Goal: Transaction & Acquisition: Purchase product/service

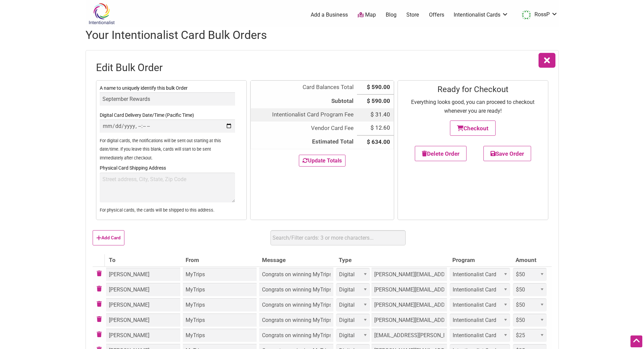
select select "Digital"
select select "50"
select select "Digital"
select select "50"
select select "Digital"
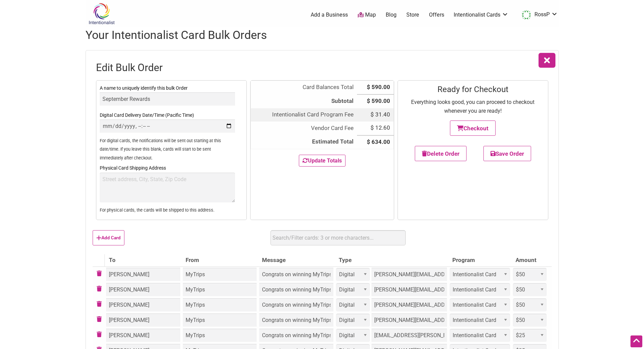
select select "50"
select select "Digital"
select select "50"
select select "Digital"
select select "25"
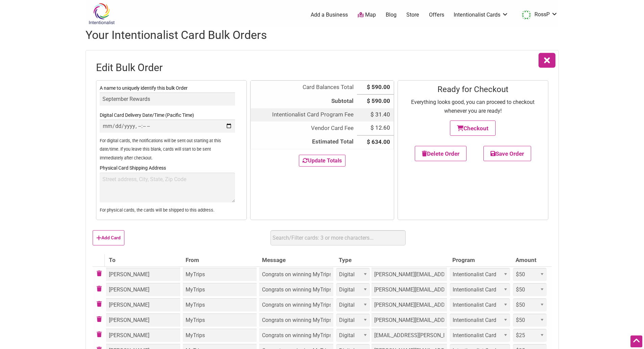
select select "Digital"
select select "25"
select select "Digital"
select select "25"
select select "Digital"
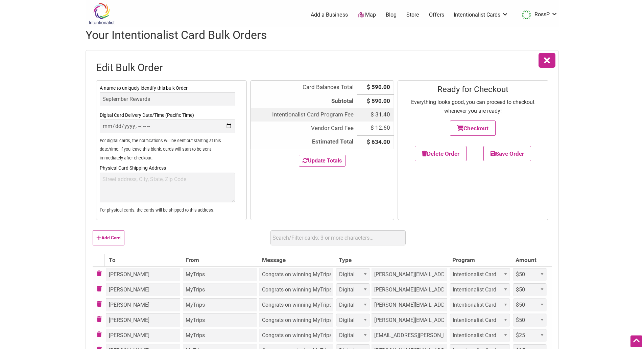
select select "25"
select select "Digital"
select select "25"
select select "Digital"
select select "25"
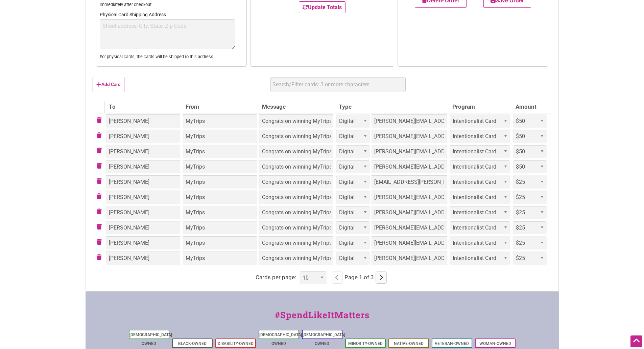
scroll to position [169, 0]
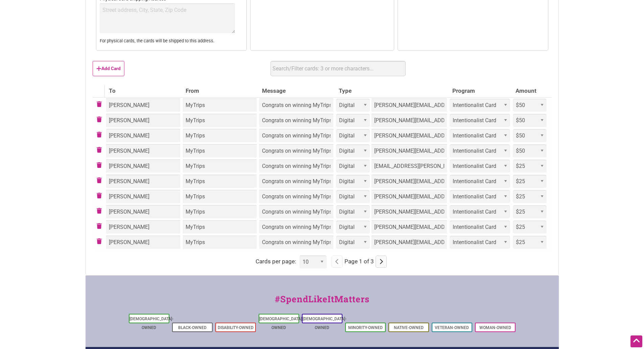
click at [378, 262] on button "button" at bounding box center [381, 261] width 11 height 12
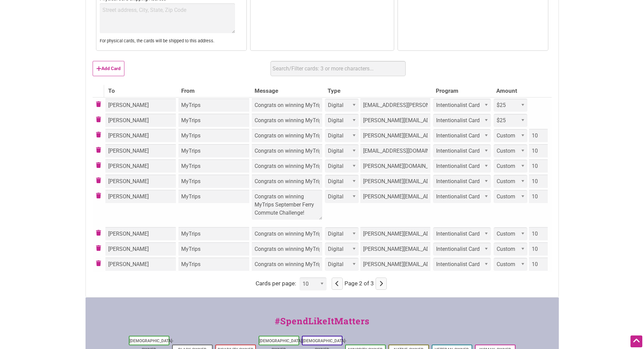
drag, startPoint x: 295, startPoint y: 196, endPoint x: 314, endPoint y: 198, distance: 19.1
click at [314, 198] on td "Congrats on winning MyTrips September Ferry Commute Challenge! Congrats on winn…" at bounding box center [287, 207] width 73 height 37
click at [298, 181] on td "Congrats on winning MyTrips September Ferry Commute Challenge!" at bounding box center [287, 180] width 73 height 15
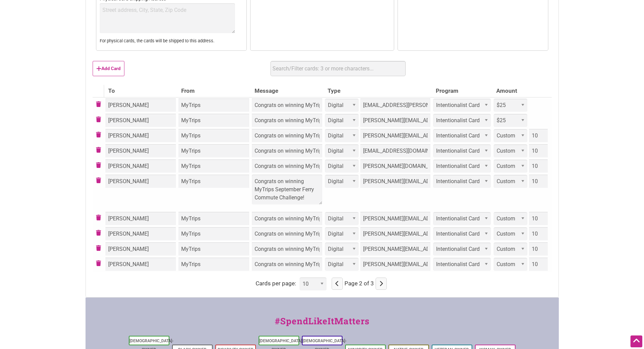
click at [378, 283] on div "Intentionalist Spend like it matters 0 Add a Business Map Blog Store Offers Int…" at bounding box center [322, 149] width 473 height 636
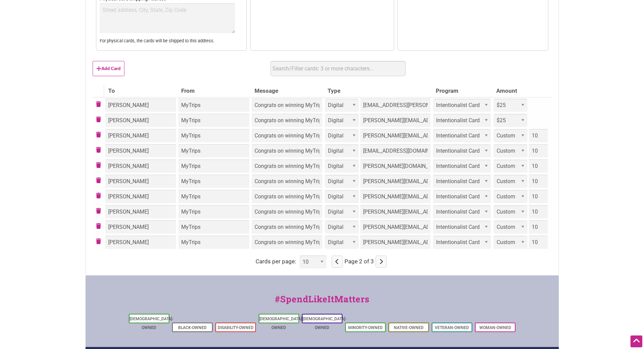
click at [309, 240] on td "Congrats on winning MyTrips September Ferry Commute Challenge!" at bounding box center [287, 241] width 73 height 15
click at [334, 284] on div "Intentionalist Spend like it matters 0 Add a Business Map Blog Store Offers Int…" at bounding box center [322, 138] width 473 height 614
click at [336, 264] on button "button" at bounding box center [337, 261] width 11 height 12
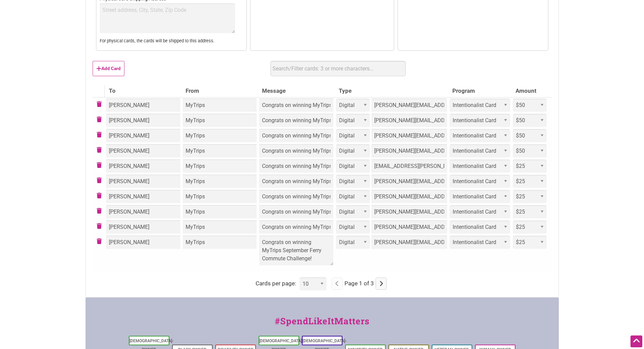
click at [300, 237] on td "Congrats on winning MyTrips September Ferry Commute Challenge! Congrats on winn…" at bounding box center [296, 252] width 77 height 37
click at [298, 229] on td "Congrats on winning MyTrips September Ferry Commute Challenge!" at bounding box center [296, 226] width 77 height 15
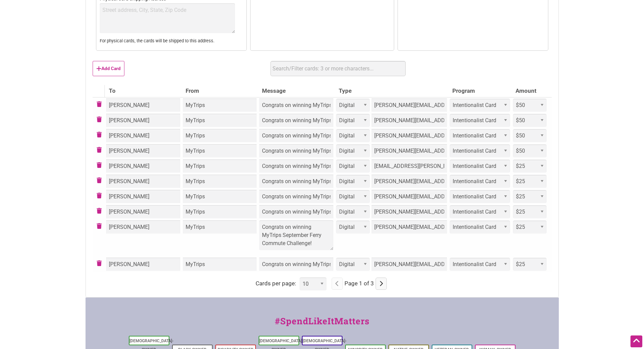
click at [291, 196] on td "Congrats on winning MyTrips September Non-Drive-Alone Commute Challenge!" at bounding box center [296, 196] width 77 height 15
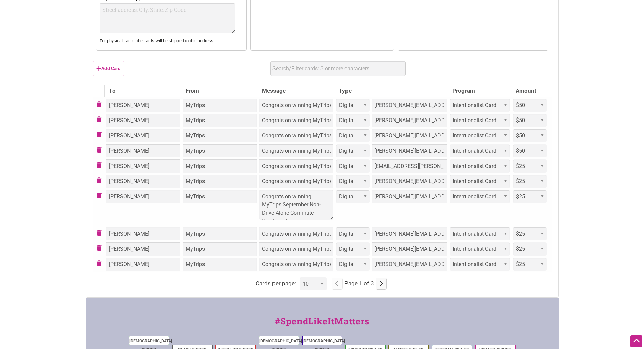
click at [295, 149] on td "Congrats on winning MyTrips September Non-Drive-Alone Commute Challenge!" at bounding box center [296, 150] width 77 height 15
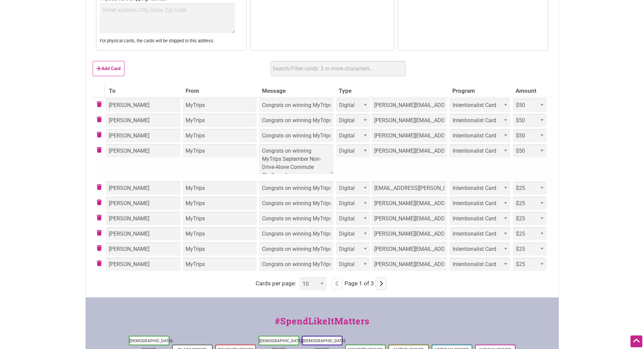
click at [380, 281] on div "Intentionalist Spend like it matters 0 Add a Business Map Blog Store Offers Int…" at bounding box center [322, 149] width 473 height 636
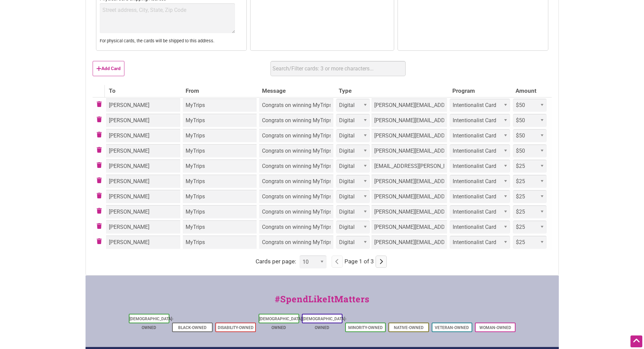
click at [299, 225] on td "Congrats on winning MyTrips September Ferry Commute Challenge!" at bounding box center [296, 226] width 77 height 15
click at [377, 285] on div "Intentionalist Spend like it matters 0 Add a Business Map Blog Store Offers Int…" at bounding box center [322, 138] width 473 height 614
click at [291, 227] on td "Congrats on winning MyTrips September Ferry Commute Challenge!" at bounding box center [296, 226] width 77 height 15
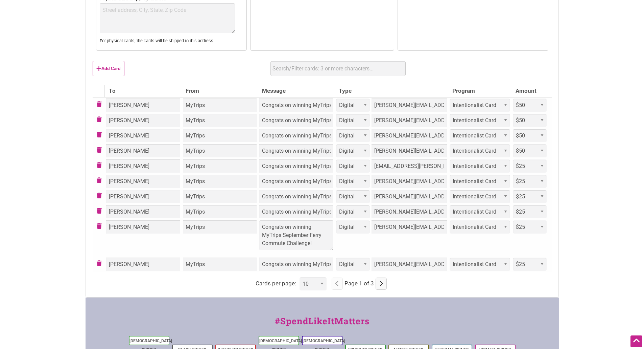
click at [383, 284] on div "Intentionalist Spend like it matters 0 Add a Business Map Blog Store Offers Int…" at bounding box center [322, 149] width 473 height 636
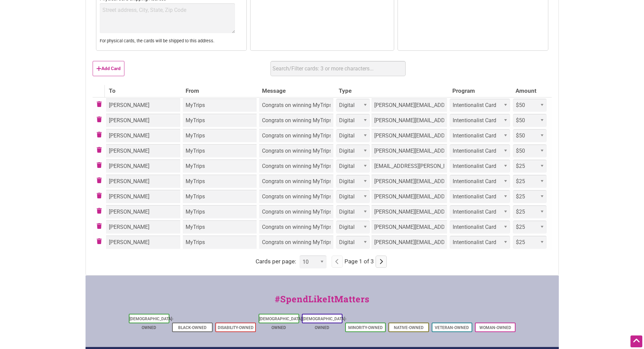
click at [312, 240] on td "Congrats on winning MyTrips September Ferry Commute Challenge!" at bounding box center [296, 241] width 77 height 15
click at [298, 121] on td "Congrats on winning MyTrips September Non-Drive-Alone Commute Challenge!" at bounding box center [296, 120] width 77 height 15
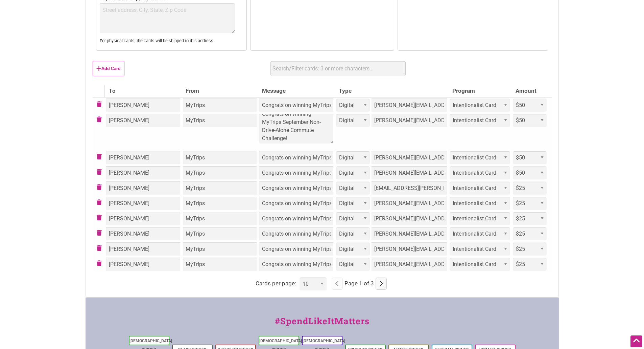
scroll to position [8, 0]
click at [297, 160] on td "Congrats on winning MyTrips September Non-Drive-Alone Commute Challenge!" at bounding box center [296, 157] width 77 height 15
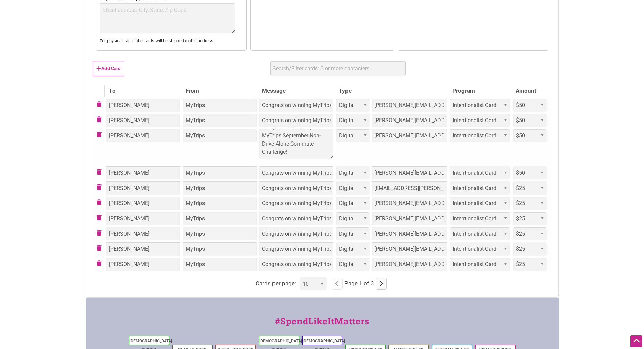
click at [298, 259] on td "Congrats on winning MyTrips September Ferry Commute Challenge!" at bounding box center [296, 263] width 77 height 15
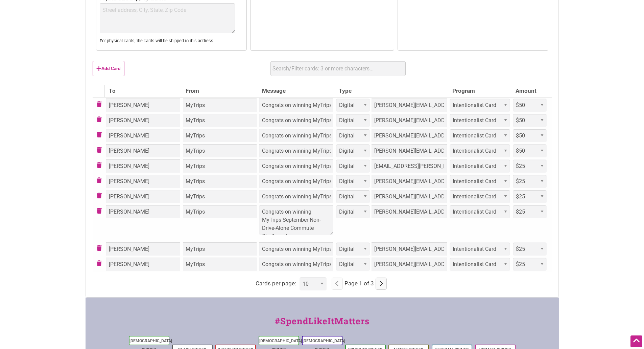
click at [290, 216] on td "Congrats on winning MyTrips September Non-Drive-Alone Commute Challenge! Congra…" at bounding box center [296, 222] width 77 height 37
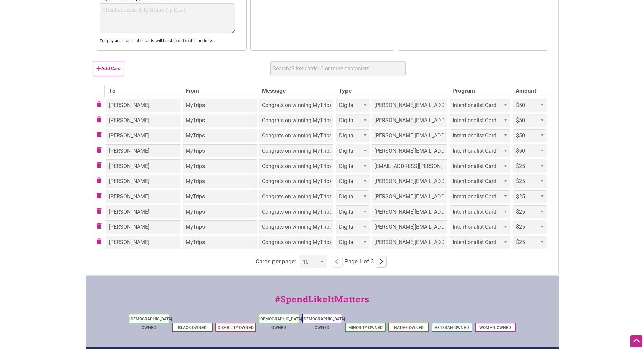
click at [379, 262] on icon "button" at bounding box center [381, 261] width 4 height 0
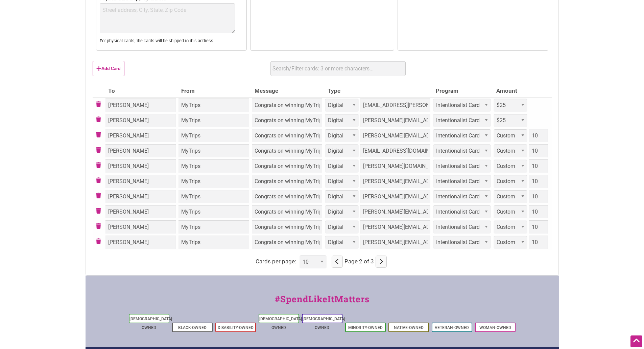
click at [337, 262] on icon "button" at bounding box center [337, 261] width 4 height 0
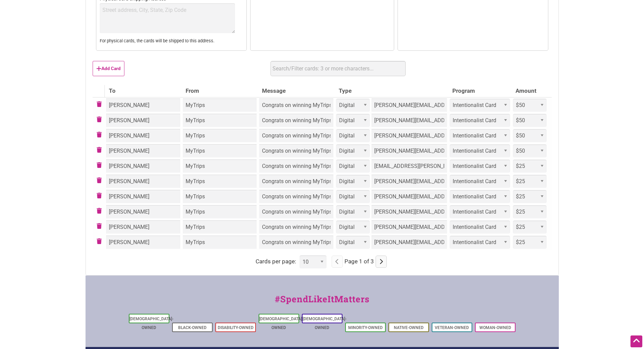
click at [380, 262] on icon "button" at bounding box center [381, 261] width 4 height 0
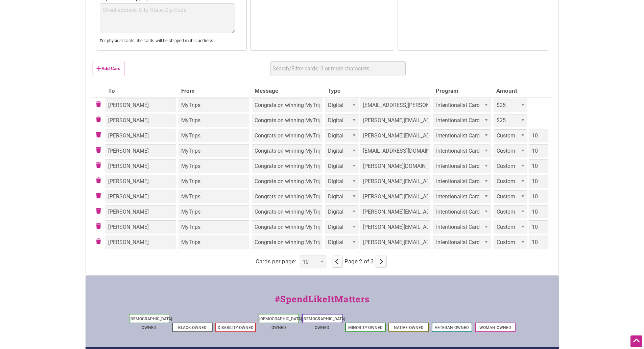
click at [380, 262] on icon "button" at bounding box center [381, 261] width 4 height 0
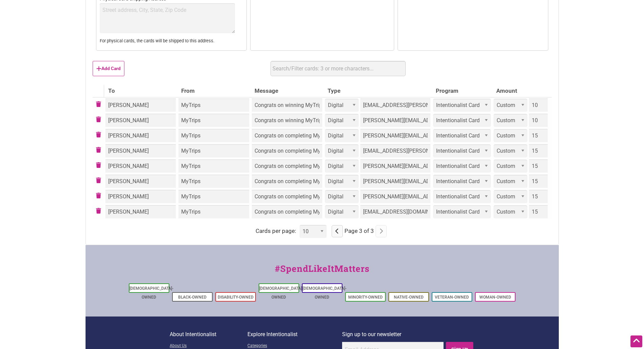
click at [304, 212] on td "Congrats on completing MyTrips September Parks Westbridge Guaranteed Rewards No…" at bounding box center [287, 211] width 73 height 15
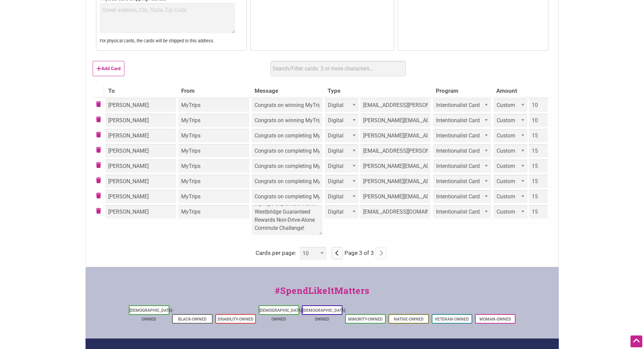
scroll to position [24, 0]
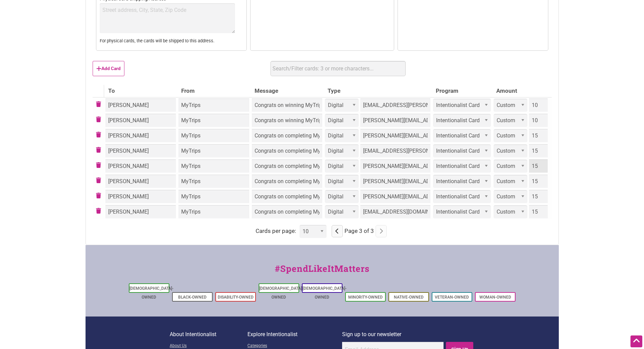
click at [539, 169] on input "15" at bounding box center [538, 165] width 19 height 13
drag, startPoint x: 542, startPoint y: 152, endPoint x: 521, endPoint y: 153, distance: 21.0
click at [521, 153] on div "Select... Custom $25 $50 $100 $150 $200 $250 $500 15" at bounding box center [522, 150] width 57 height 13
type input "20"
drag, startPoint x: 538, startPoint y: 167, endPoint x: 521, endPoint y: 166, distance: 16.6
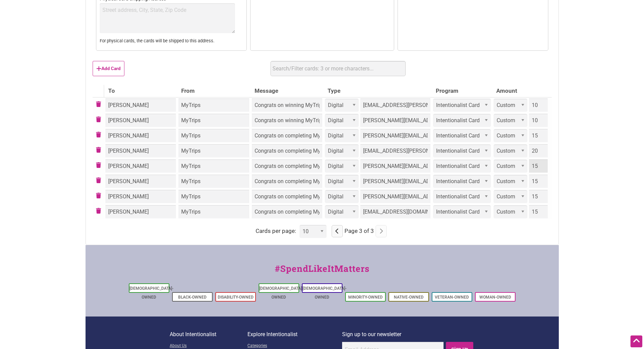
click at [521, 166] on div "Select... Custom $25 $50 $100 $150 $200 $250 $500 15" at bounding box center [522, 165] width 57 height 13
type input "20"
drag, startPoint x: 538, startPoint y: 136, endPoint x: 522, endPoint y: 139, distance: 16.5
click at [523, 138] on div "Select... Custom $25 $50 $100 $150 $200 $250 $500 15" at bounding box center [522, 135] width 57 height 13
type input "20"
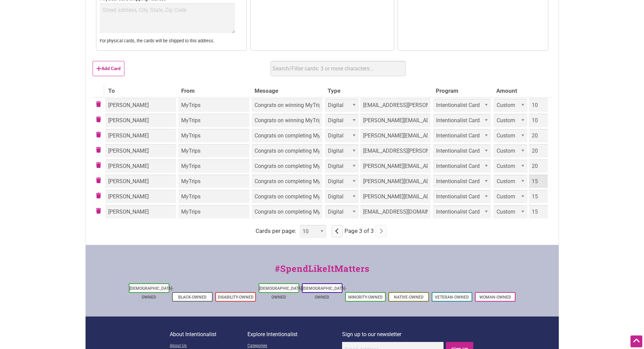
drag, startPoint x: 539, startPoint y: 183, endPoint x: 508, endPoint y: 182, distance: 30.8
click at [508, 182] on div "Select... Custom $25 $50 $100 $150 $200 $250 $500 15" at bounding box center [522, 180] width 57 height 13
type input "20"
drag, startPoint x: 539, startPoint y: 195, endPoint x: 519, endPoint y: 194, distance: 19.6
click at [519, 194] on div "Select... Custom $25 $50 $100 $150 $200 $250 $500 15" at bounding box center [522, 196] width 57 height 13
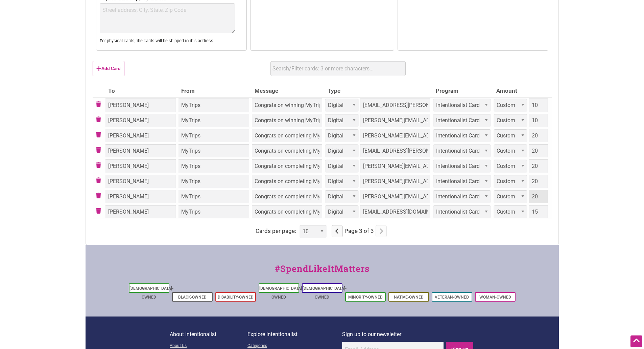
type input "20"
drag, startPoint x: 540, startPoint y: 213, endPoint x: 516, endPoint y: 216, distance: 24.1
click at [516, 216] on div "Select... Custom $25 $50 $100 $150 $200 $250 $500 15" at bounding box center [522, 211] width 57 height 13
type input "20"
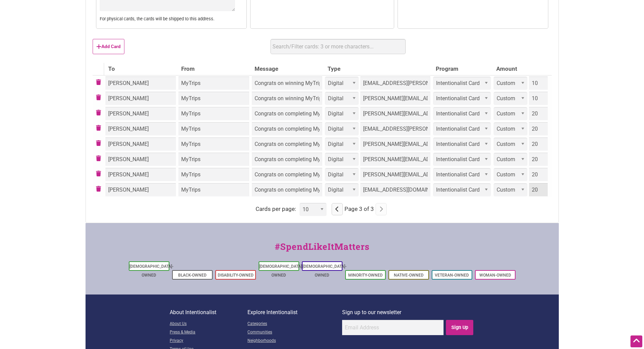
scroll to position [203, 0]
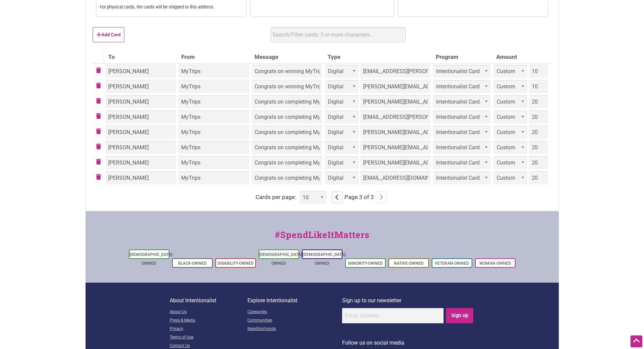
click at [340, 198] on button "button" at bounding box center [337, 197] width 11 height 12
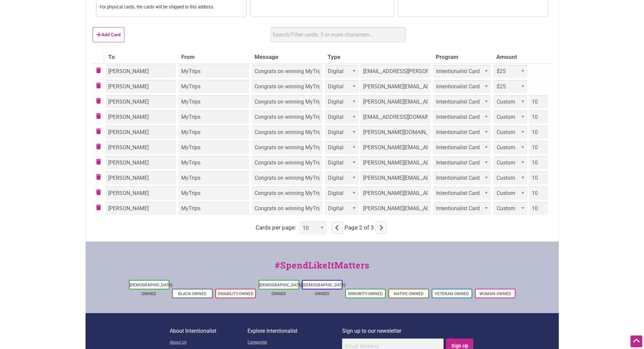
click at [382, 228] on icon "button" at bounding box center [381, 228] width 4 height 0
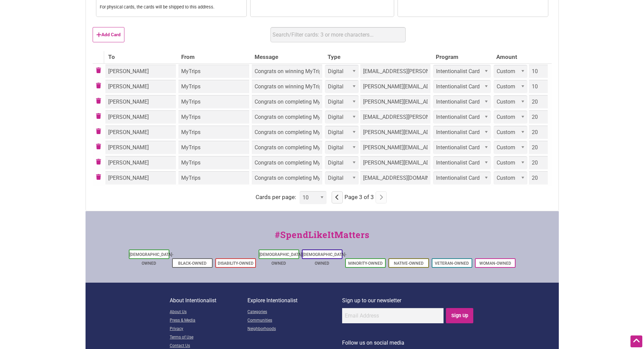
click at [522, 69] on select "Select... Custom $25 $50 $100 $150 $200 $250 $500" at bounding box center [511, 71] width 34 height 13
click at [340, 201] on button "button" at bounding box center [337, 197] width 11 height 12
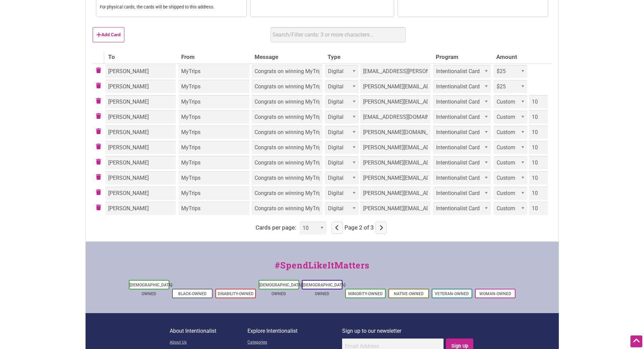
click at [520, 88] on select "Select... Custom $25 $50 $100 $150 $200 $250 $500" at bounding box center [511, 86] width 34 height 13
click at [519, 101] on select "Select... Custom $25 $50 $100 $150 $200 $250 $500" at bounding box center [511, 101] width 34 height 13
click at [339, 230] on button "button" at bounding box center [337, 227] width 11 height 12
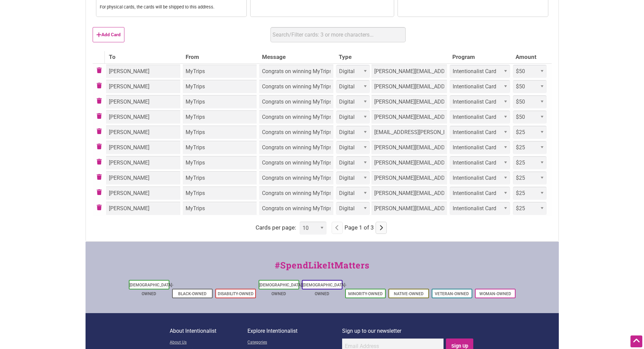
click at [348, 73] on select "Physical Digital" at bounding box center [353, 71] width 34 height 13
click at [347, 68] on select "Physical Digital" at bounding box center [353, 71] width 34 height 13
